Goal: Share content: Share content

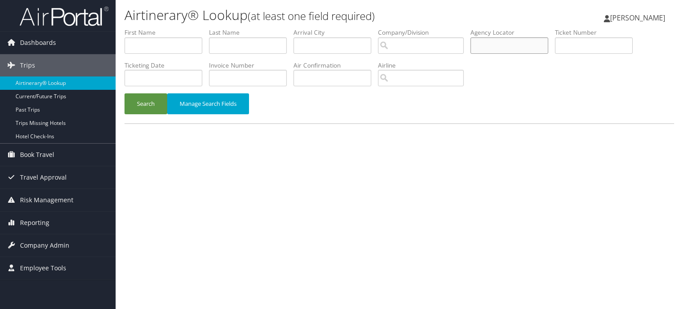
click at [498, 46] on input "text" at bounding box center [510, 45] width 78 height 16
paste input "DBD1D6"
type input "DBD1D6"
click at [150, 101] on button "Search" at bounding box center [146, 103] width 43 height 21
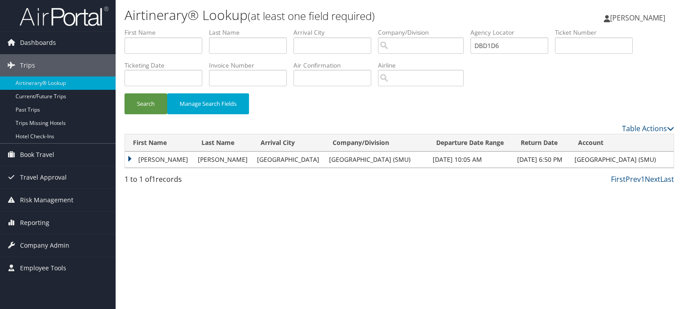
click at [133, 157] on td "[PERSON_NAME]" at bounding box center [159, 160] width 69 height 16
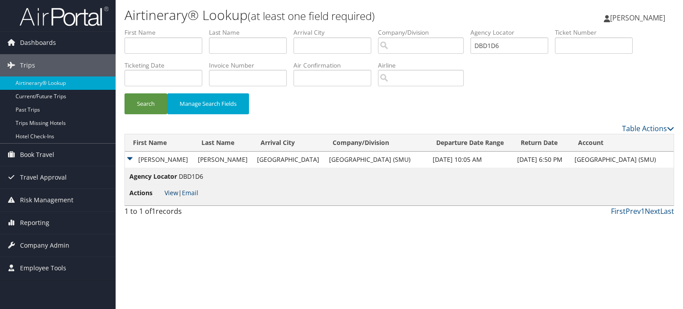
click at [167, 190] on link "View" at bounding box center [172, 193] width 14 height 8
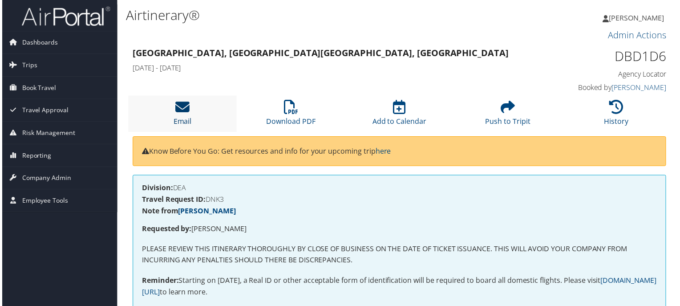
click at [179, 110] on icon at bounding box center [181, 108] width 14 height 14
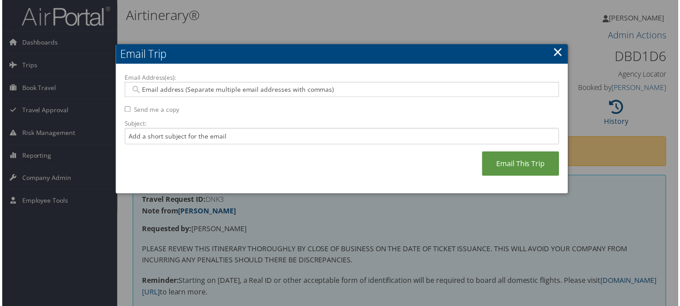
click at [323, 83] on div at bounding box center [341, 89] width 437 height 15
click at [326, 85] on input "Email Address(es):" at bounding box center [341, 89] width 425 height 9
paste input "CKGARRETT@SMU.EDU"
type input "CKGARRETT@SMU.EDU"
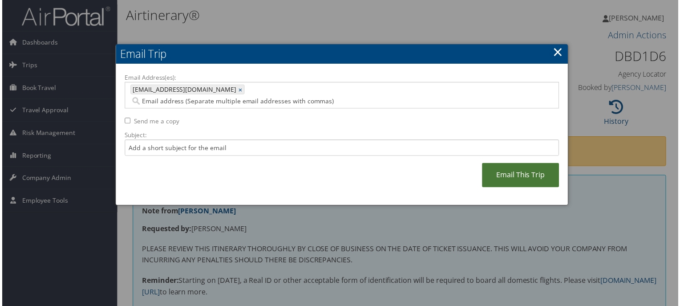
click at [517, 164] on link "Email This Trip" at bounding box center [521, 176] width 77 height 24
